Goal: Information Seeking & Learning: Learn about a topic

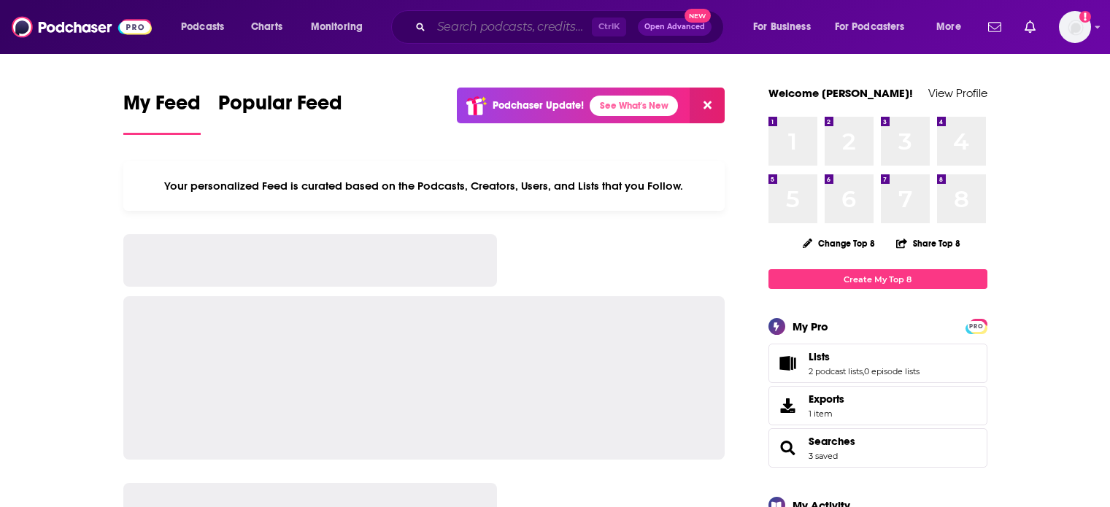
click at [512, 33] on input "Search podcasts, credits, & more..." at bounding box center [511, 26] width 161 height 23
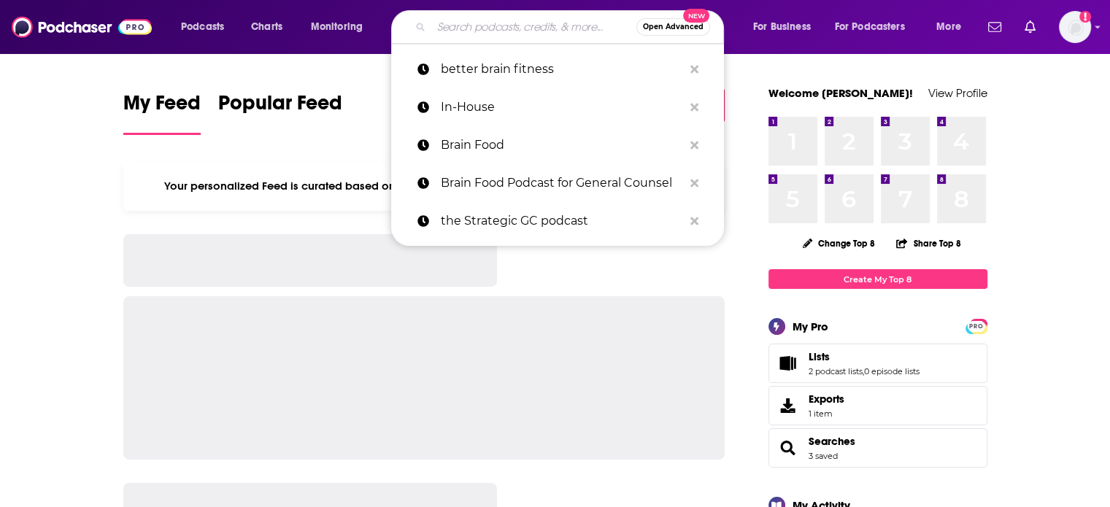
paste input "Instant Payments"
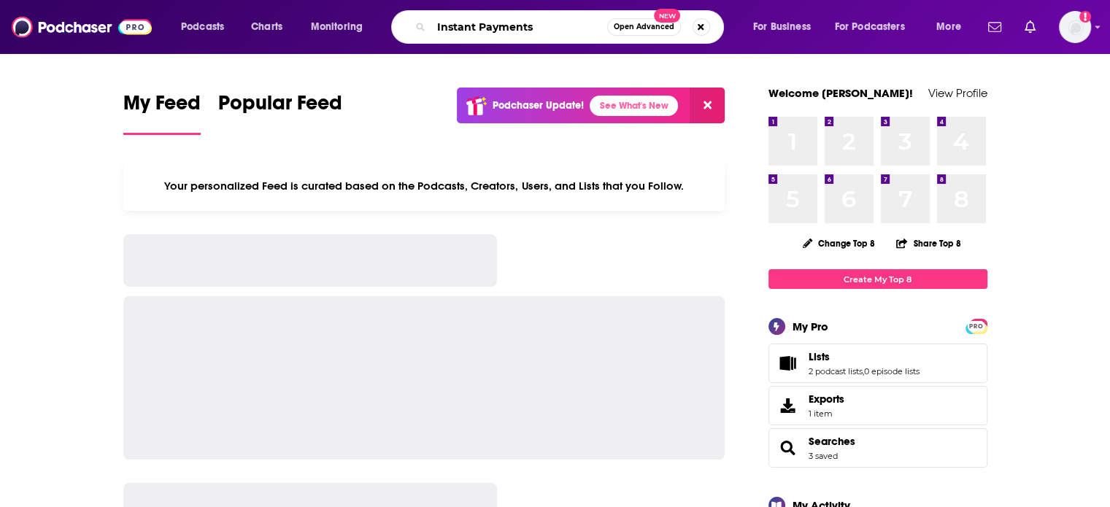
type input "Instant Payments"
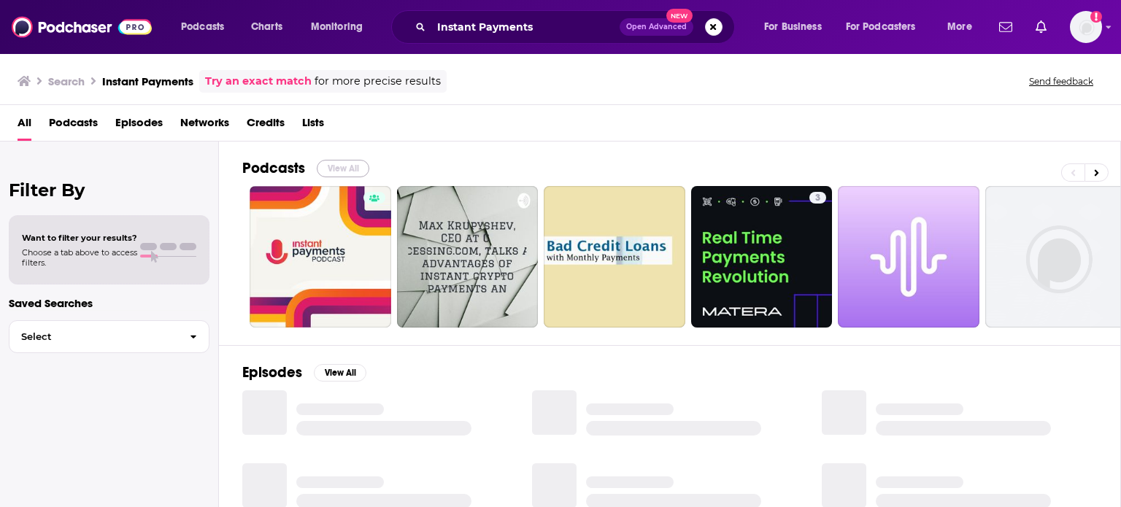
click at [339, 169] on button "View All" at bounding box center [343, 169] width 53 height 18
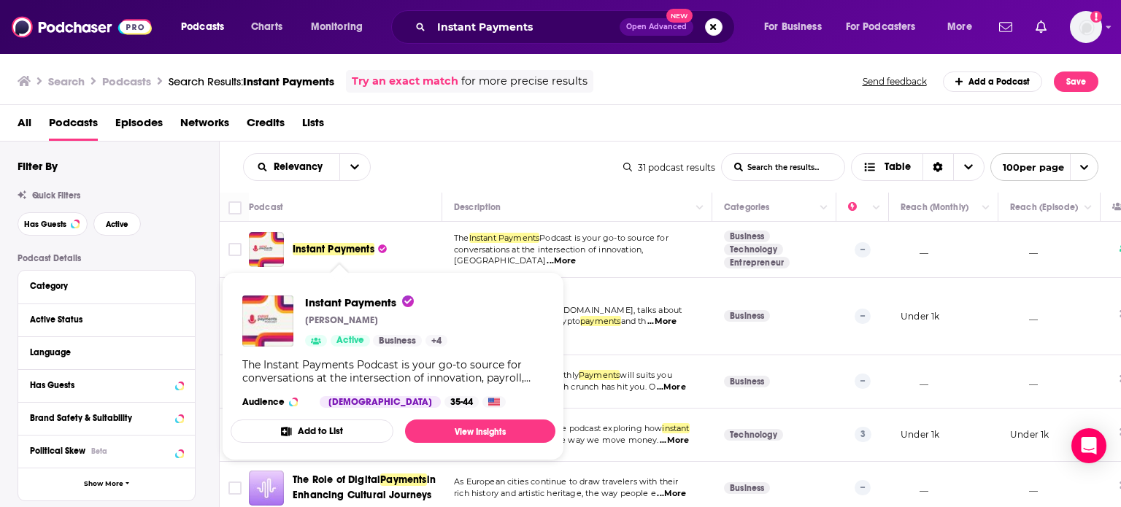
click at [308, 250] on span "Instant Payments" at bounding box center [334, 249] width 82 height 12
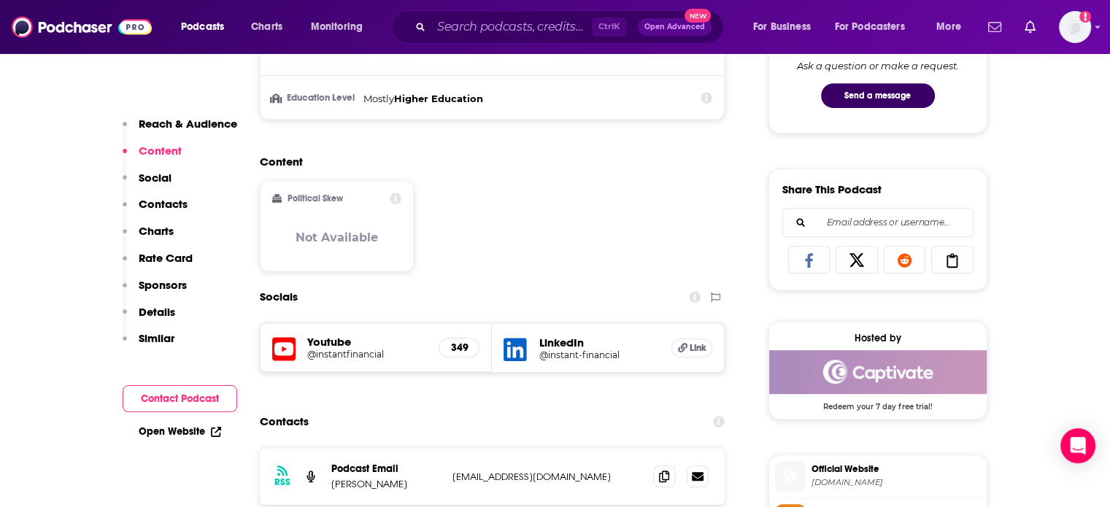
scroll to position [803, 0]
